Goal: Find specific page/section: Find specific page/section

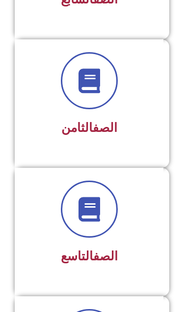
scroll to position [1060, 0]
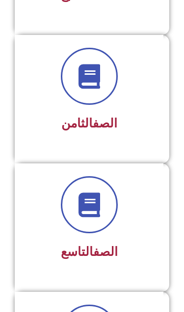
click at [133, 225] on div at bounding box center [89, 204] width 123 height 57
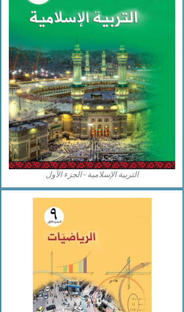
scroll to position [445, 0]
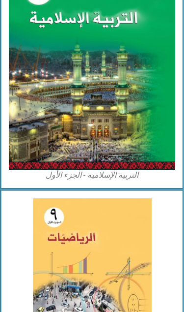
click at [152, 121] on img at bounding box center [92, 67] width 167 height 206
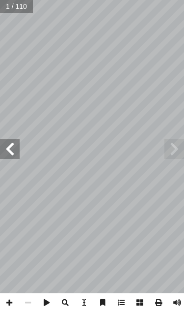
click at [14, 152] on span at bounding box center [10, 149] width 20 height 20
click at [15, 155] on span at bounding box center [10, 149] width 20 height 20
click at [13, 152] on span at bounding box center [10, 149] width 20 height 20
click at [13, 153] on span at bounding box center [10, 149] width 20 height 20
click at [12, 155] on span at bounding box center [10, 149] width 20 height 20
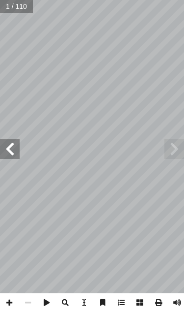
click at [9, 155] on span at bounding box center [10, 149] width 20 height 20
click at [9, 154] on span at bounding box center [10, 149] width 20 height 20
click at [11, 148] on span at bounding box center [10, 149] width 20 height 20
click at [10, 150] on span at bounding box center [10, 149] width 20 height 20
click at [11, 154] on span at bounding box center [10, 149] width 20 height 20
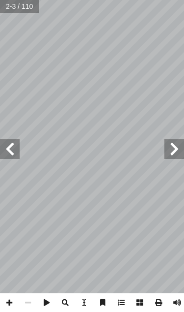
click at [10, 158] on span at bounding box center [10, 149] width 20 height 20
click at [8, 158] on span at bounding box center [10, 149] width 20 height 20
click at [6, 157] on span at bounding box center [10, 149] width 20 height 20
click at [172, 149] on span at bounding box center [175, 149] width 20 height 20
click at [14, 145] on span at bounding box center [10, 149] width 20 height 20
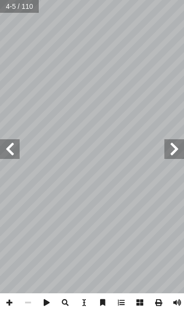
click at [14, 142] on span at bounding box center [10, 149] width 20 height 20
click at [15, 142] on span at bounding box center [10, 149] width 20 height 20
click at [17, 144] on span at bounding box center [10, 149] width 20 height 20
click at [19, 149] on span at bounding box center [10, 149] width 20 height 20
click at [15, 139] on span at bounding box center [10, 149] width 20 height 20
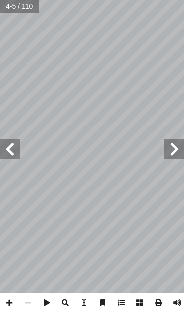
click at [16, 141] on span at bounding box center [10, 149] width 20 height 20
